Goal: Information Seeking & Learning: Find specific page/section

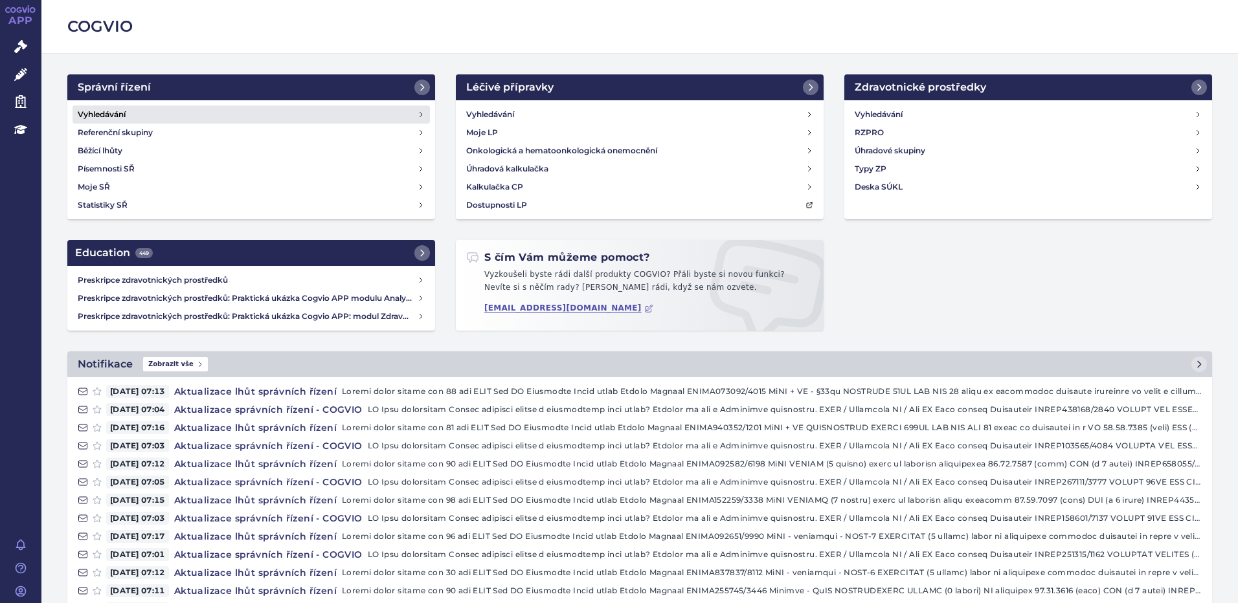
click at [107, 119] on h4 "Vyhledávání" at bounding box center [102, 114] width 48 height 13
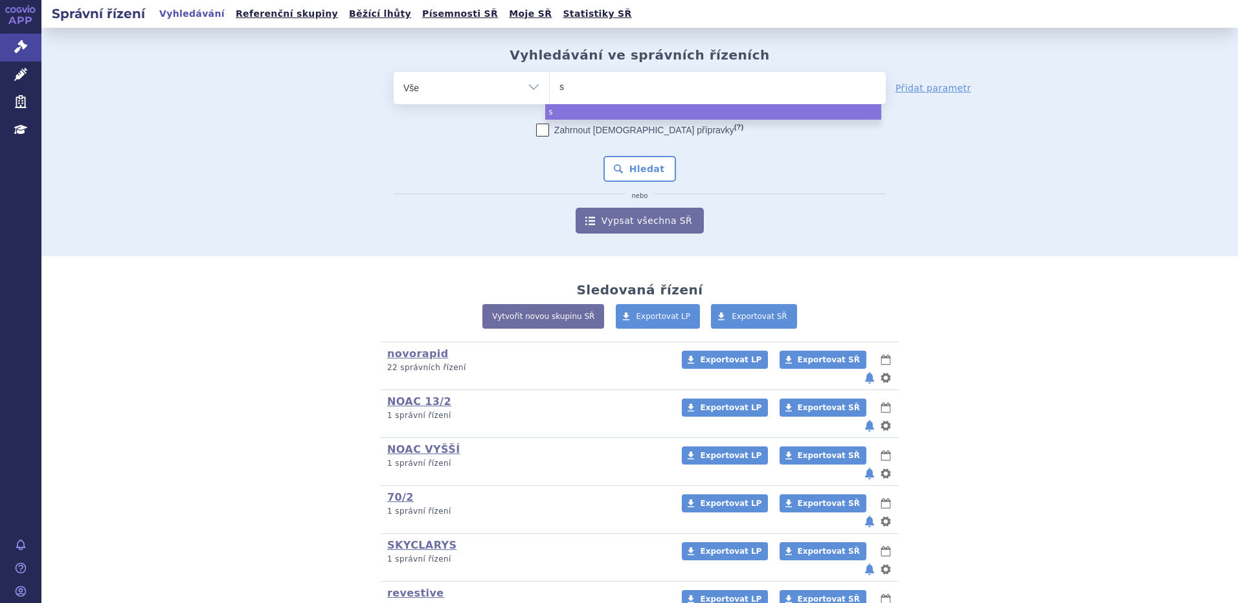
type input "se"
type input "sep"
type input "seph"
type input "sephie"
type input "sephien"
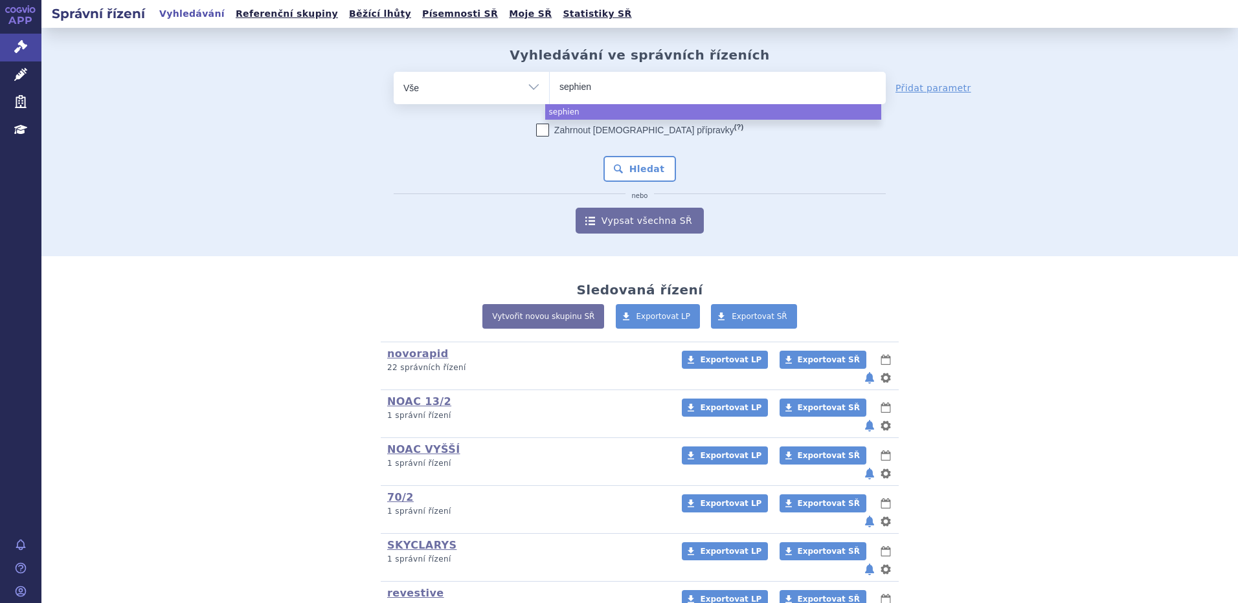
type input "sephienc"
type input "sephience"
select select "sephience"
click at [643, 167] on button "Hledat" at bounding box center [639, 169] width 73 height 26
